Goal: Information Seeking & Learning: Learn about a topic

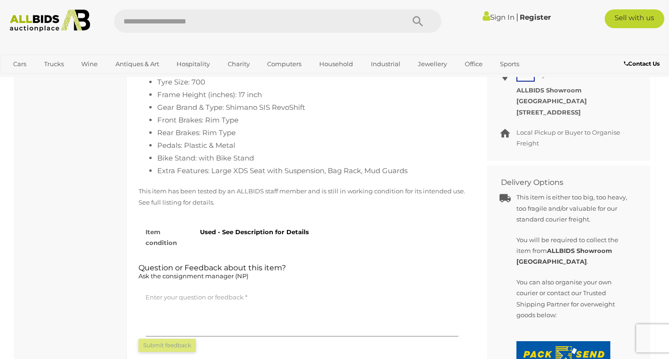
scroll to position [657, 0]
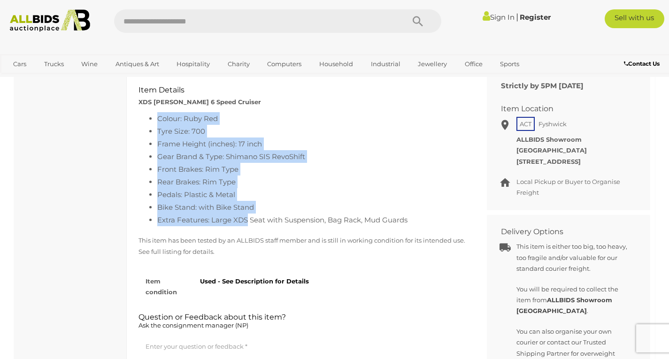
scroll to position [516, 0]
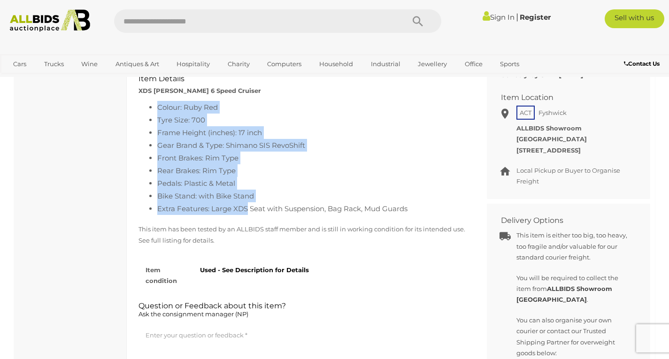
drag, startPoint x: 150, startPoint y: 212, endPoint x: 238, endPoint y: 232, distance: 90.2
click at [248, 231] on div "DESCRIPTION BID HISTORY INSPECTION Item Details XDS [PERSON_NAME] 6 Speed Cruis…" at bounding box center [301, 228] width 355 height 383
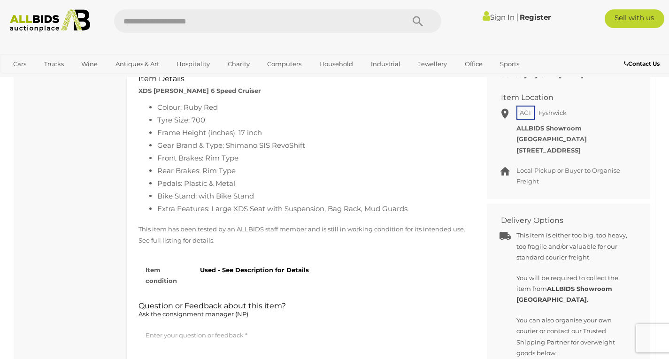
drag, startPoint x: 212, startPoint y: 255, endPoint x: 215, endPoint y: 245, distance: 11.3
click at [212, 246] on p "This item has been tested by an ALLBIDS staff member and is still in working co…" at bounding box center [301, 235] width 327 height 22
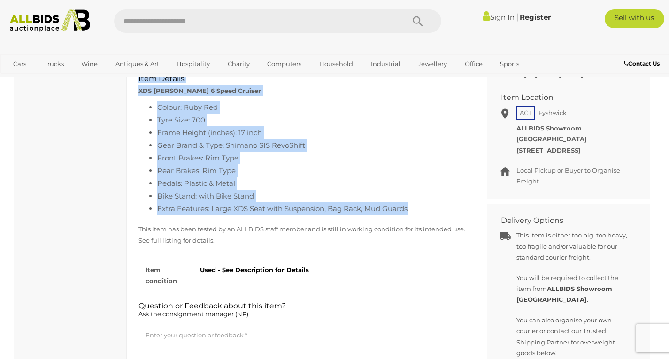
drag, startPoint x: 430, startPoint y: 226, endPoint x: 115, endPoint y: 93, distance: 341.4
click at [117, 93] on div "Sports, Recreation & Fitness Bikes & Scooters 10 Holidays & Travel 7 Other Game…" at bounding box center [334, 58] width 641 height 932
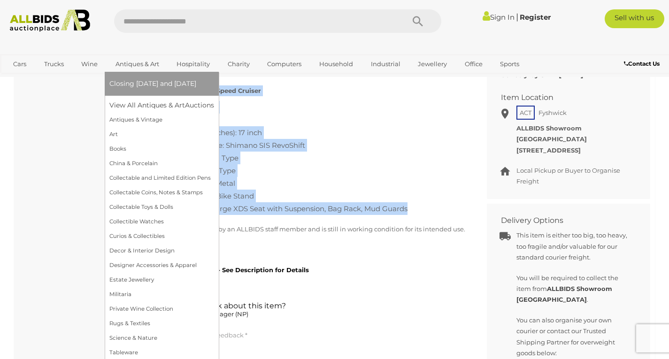
copy div "1 Warranty Charity XDS [PERSON_NAME] 6 Speed Cruiser 28736-1 ACT Item location …"
